Goal: Task Accomplishment & Management: Complete application form

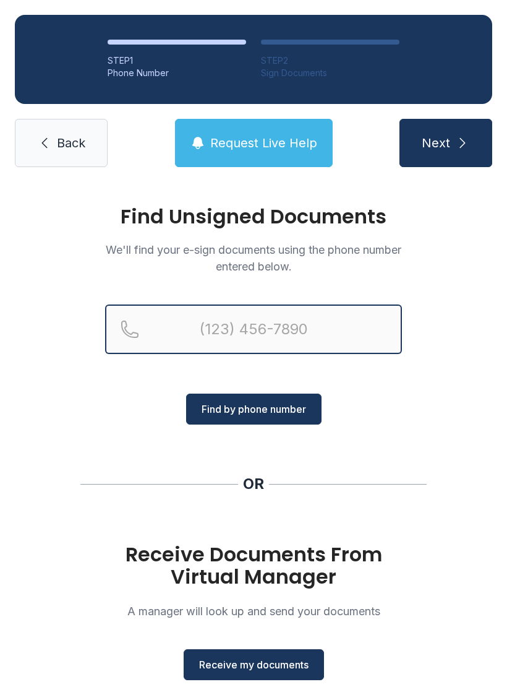
click at [330, 338] on input "Reservation phone number" at bounding box center [253, 328] width 297 height 49
type input "[PHONE_NUMBER]"
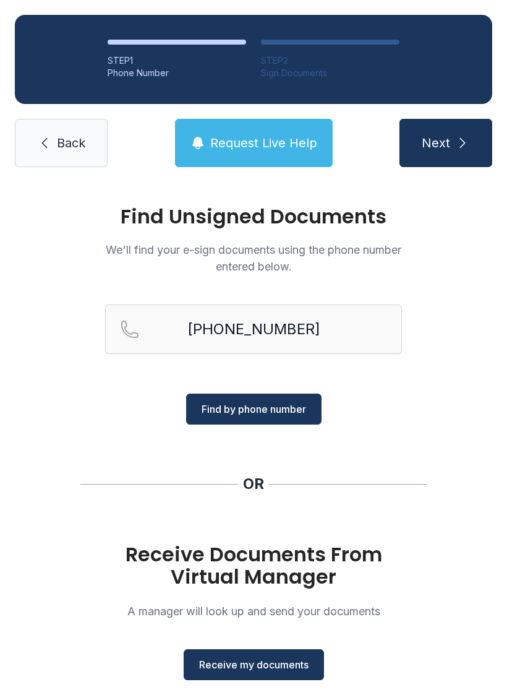
click at [286, 411] on span "Find by phone number" at bounding box center [254, 409] width 105 height 15
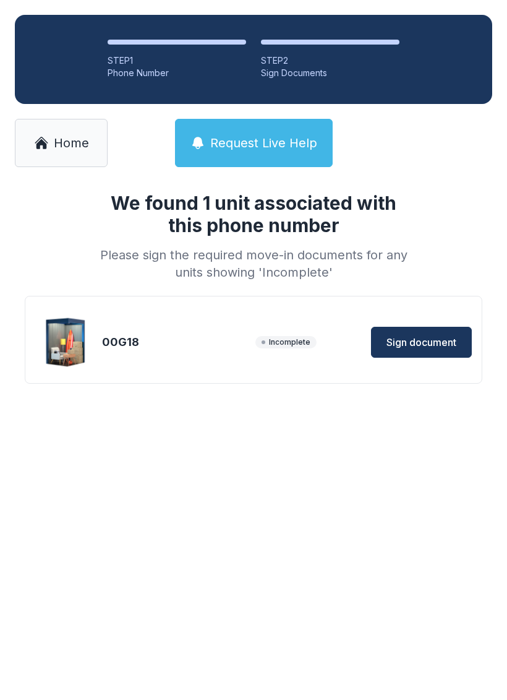
click at [429, 344] on span "Sign document" at bounding box center [422, 342] width 70 height 15
click at [444, 335] on span "Sign document" at bounding box center [422, 342] width 70 height 15
click at [54, 146] on span "Home" at bounding box center [71, 142] width 35 height 17
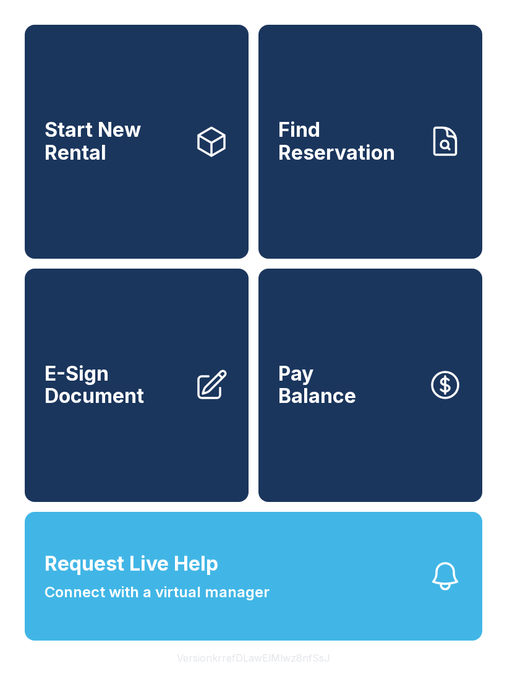
click at [150, 408] on span "E-Sign Document" at bounding box center [115, 385] width 140 height 45
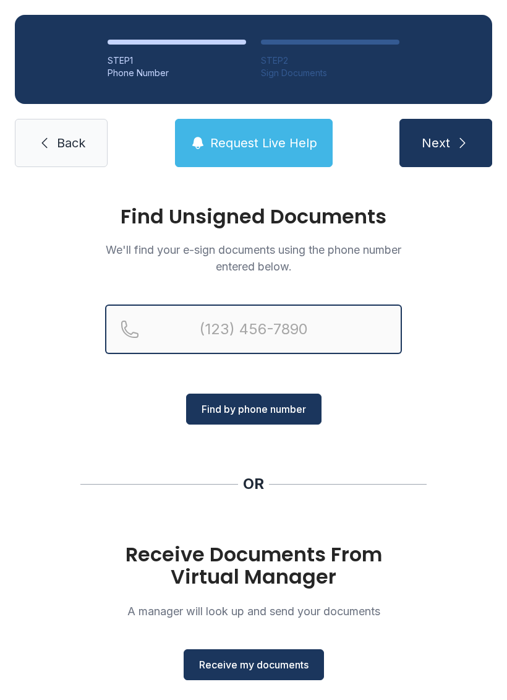
click at [195, 319] on input "Reservation phone number" at bounding box center [253, 328] width 297 height 49
type input "[PHONE_NUMBER]"
click at [445, 143] on button "Next" at bounding box center [446, 143] width 93 height 48
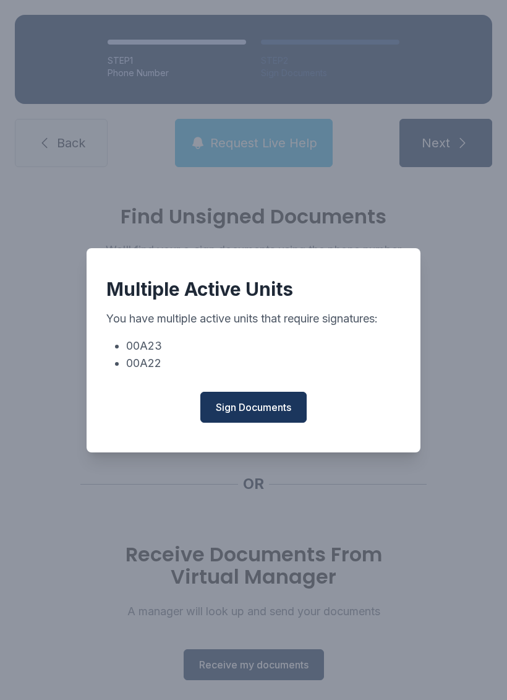
click at [262, 408] on span "Sign Documents" at bounding box center [253, 407] width 75 height 15
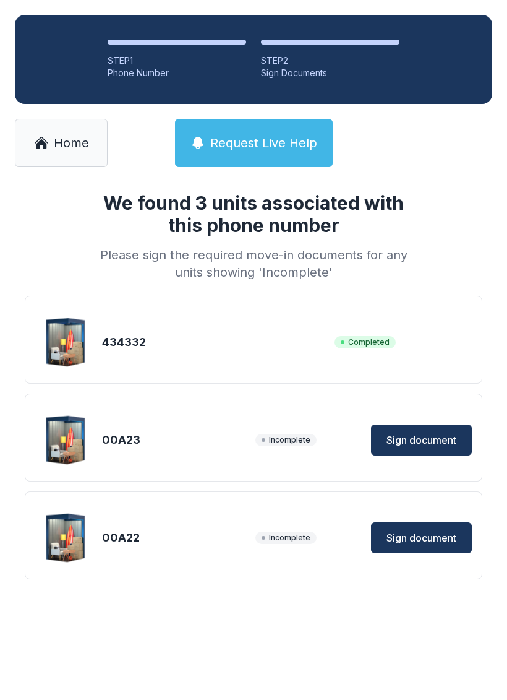
click at [422, 437] on span "Sign document" at bounding box center [422, 439] width 70 height 15
click at [433, 532] on span "Sign document" at bounding box center [422, 537] width 70 height 15
